Goal: Navigation & Orientation: Find specific page/section

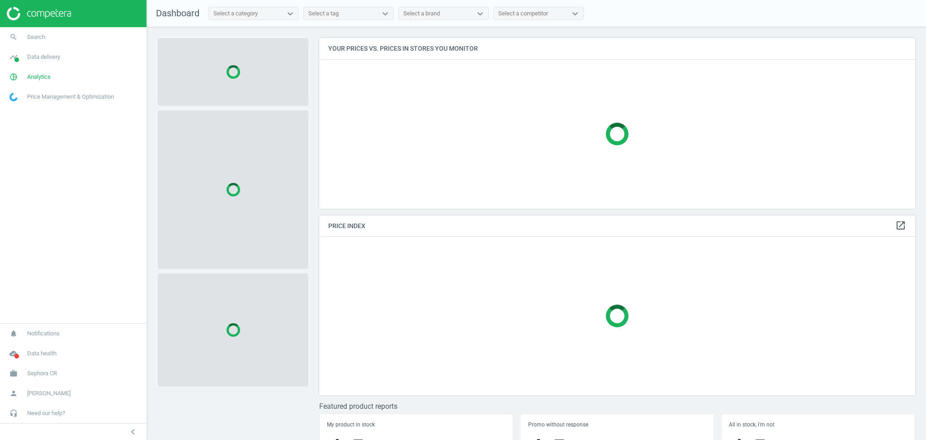
scroll to position [189, 605]
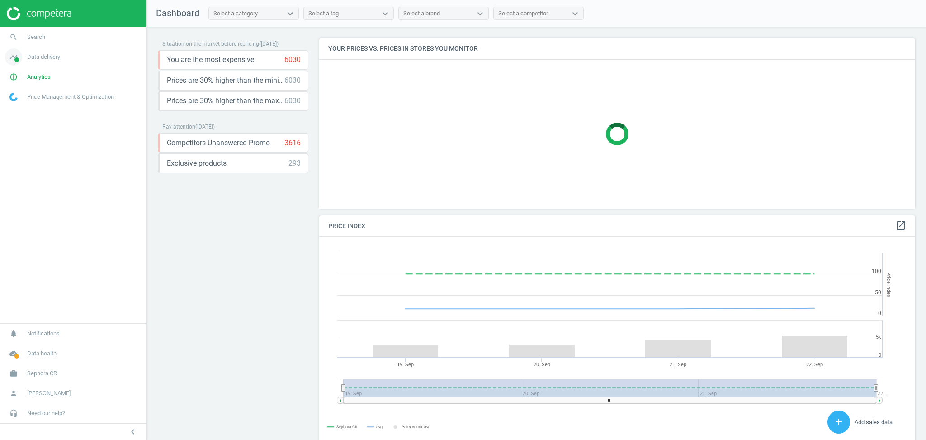
click at [46, 57] on span "Data delivery" at bounding box center [43, 57] width 33 height 8
click at [22, 128] on span "Stores" at bounding box center [17, 131] width 15 height 7
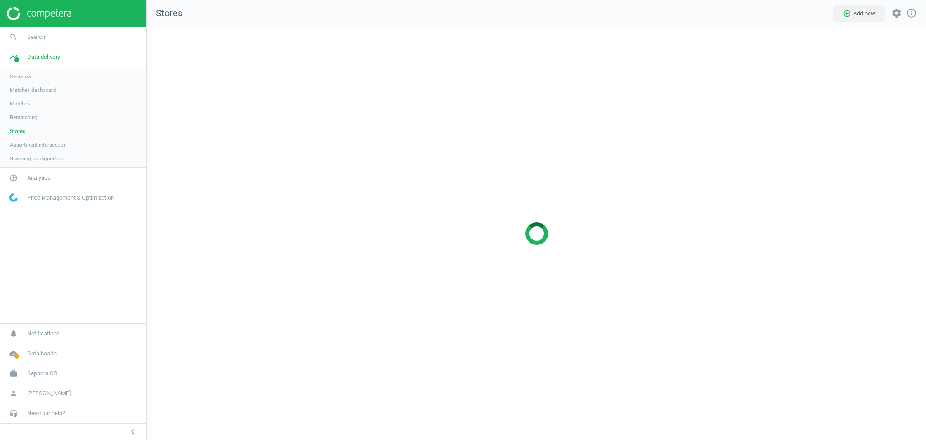
scroll to position [431, 798]
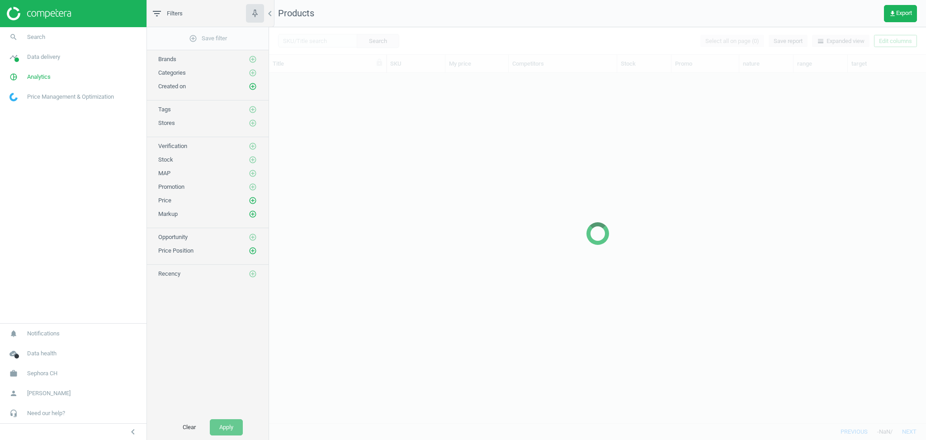
scroll to position [341, 648]
